Goal: Information Seeking & Learning: Check status

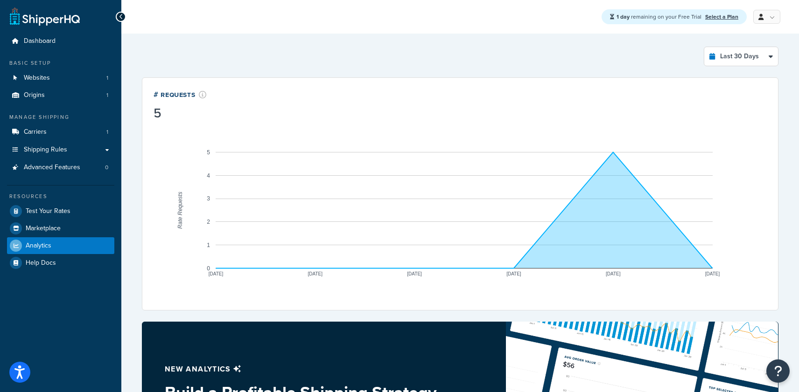
select select "last_30_days"
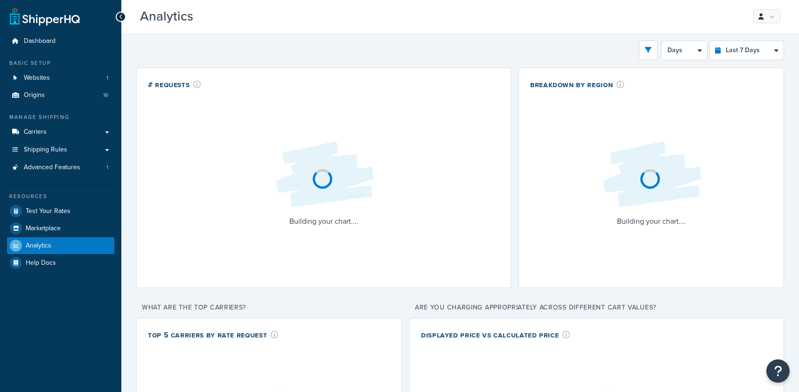
select select "last_7_days"
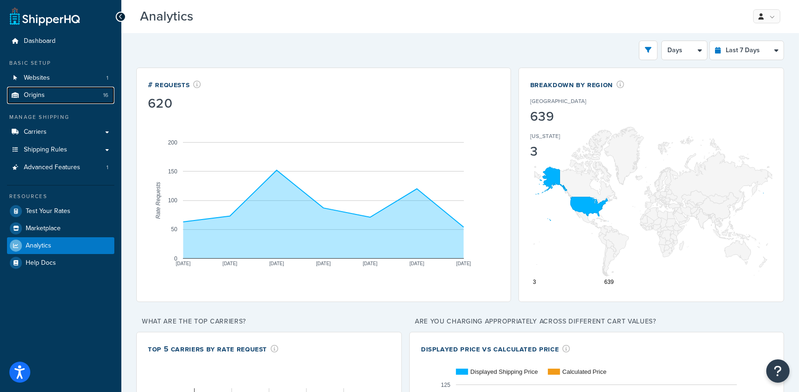
drag, startPoint x: 50, startPoint y: 97, endPoint x: 39, endPoint y: 113, distance: 20.2
click at [50, 97] on link "Origins 16" at bounding box center [60, 95] width 107 height 17
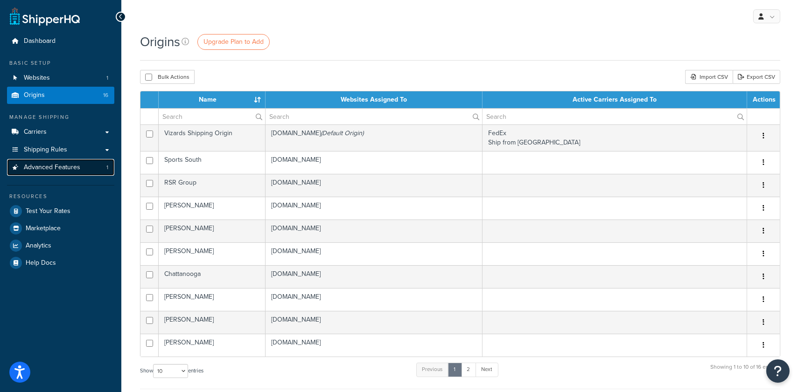
click at [79, 171] on link "Advanced Features 1" at bounding box center [60, 167] width 107 height 17
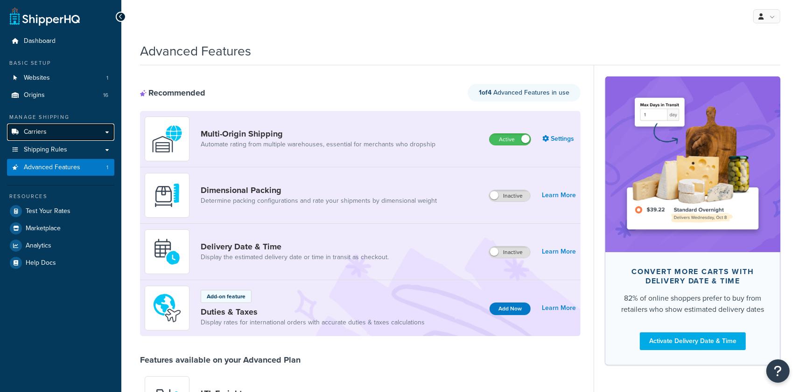
click at [51, 134] on link "Carriers" at bounding box center [60, 132] width 107 height 17
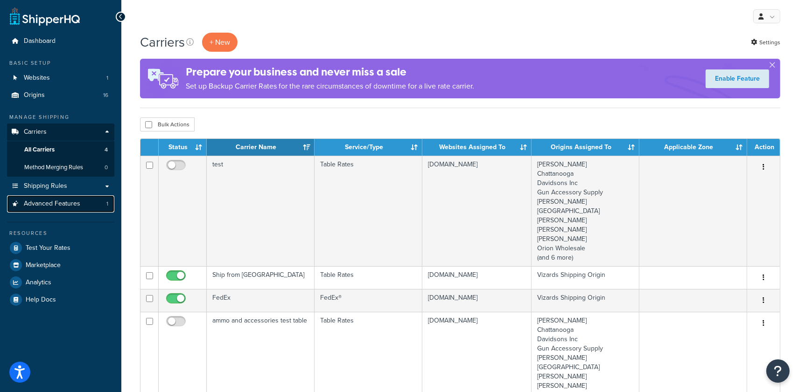
click at [51, 196] on link "Advanced Features 1" at bounding box center [60, 203] width 107 height 17
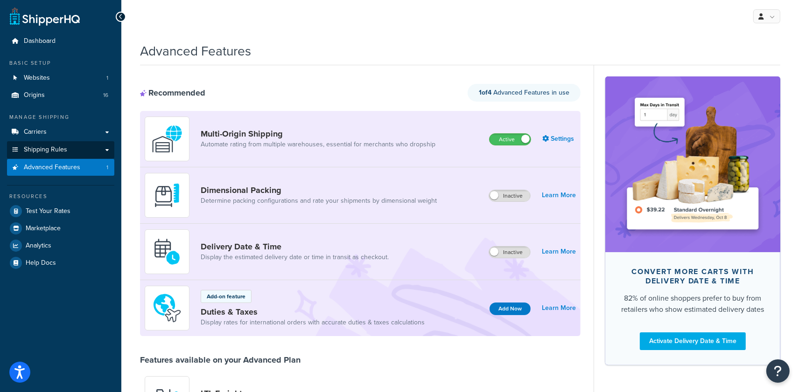
click at [51, 151] on span "Shipping Rules" at bounding box center [45, 150] width 43 height 8
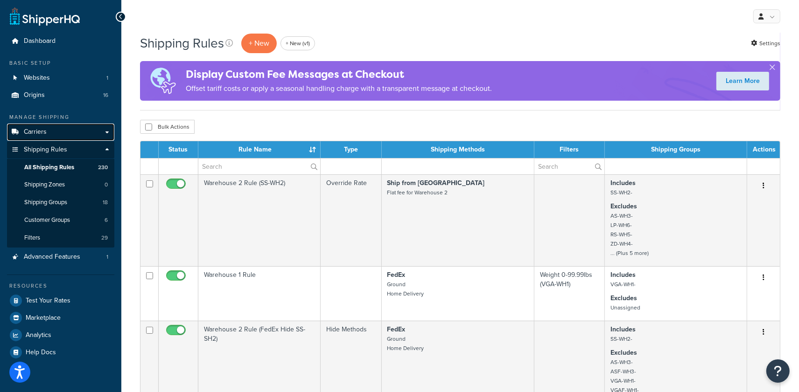
click at [43, 136] on link "Carriers" at bounding box center [60, 132] width 107 height 17
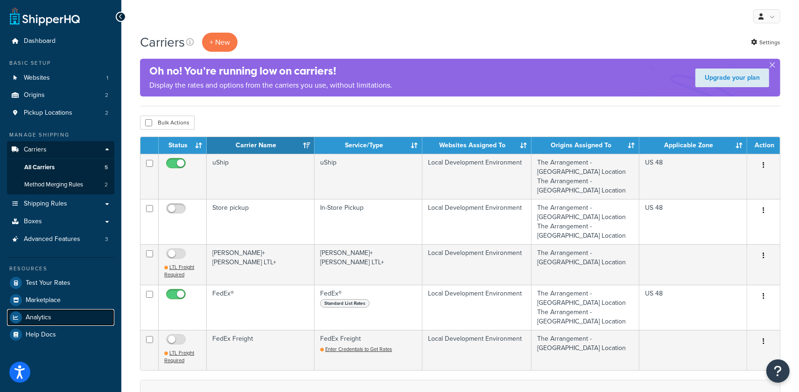
click at [36, 319] on span "Analytics" at bounding box center [39, 318] width 26 height 8
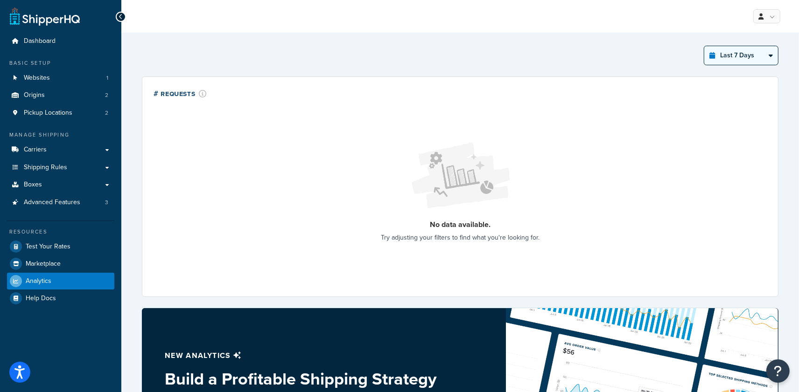
click at [742, 54] on select "Last 24 Hours Last 7 Days Last 30 Days Last 3 Months Last 6 Months Last 12 Mont…" at bounding box center [741, 55] width 74 height 19
click at [704, 46] on select "Last 24 Hours Last 7 Days Last 30 Days Last 3 Months Last 6 Months Last 12 Mont…" at bounding box center [741, 55] width 74 height 19
click at [729, 60] on select "Last 24 Hours Last 7 Days Last 30 Days Last 3 Months Last 6 Months Last 12 Mont…" at bounding box center [741, 55] width 74 height 19
select select "last_6_months"
click at [704, 46] on select "Last 24 Hours Last 7 Days Last 30 Days Last 3 Months Last 6 Months Last 12 Mont…" at bounding box center [741, 55] width 74 height 19
